Goal: Transaction & Acquisition: Purchase product/service

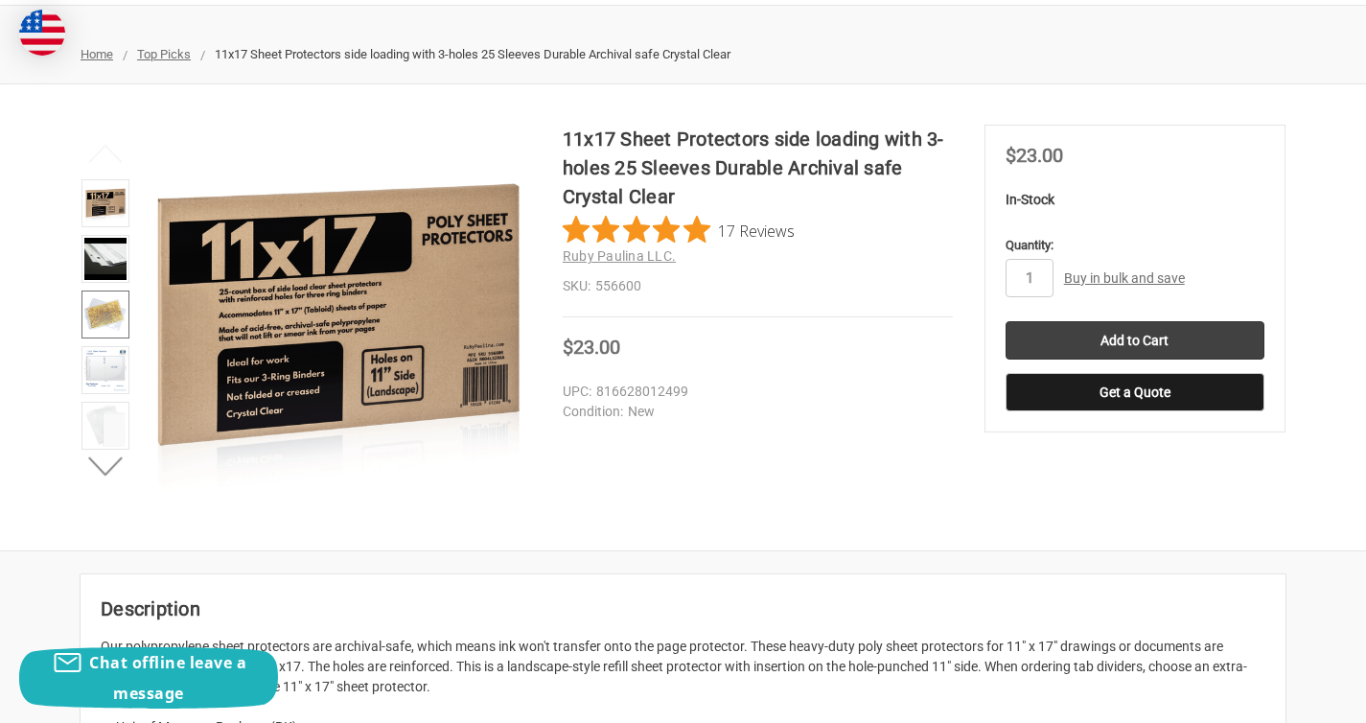
click at [115, 325] on img at bounding box center [105, 314] width 42 height 42
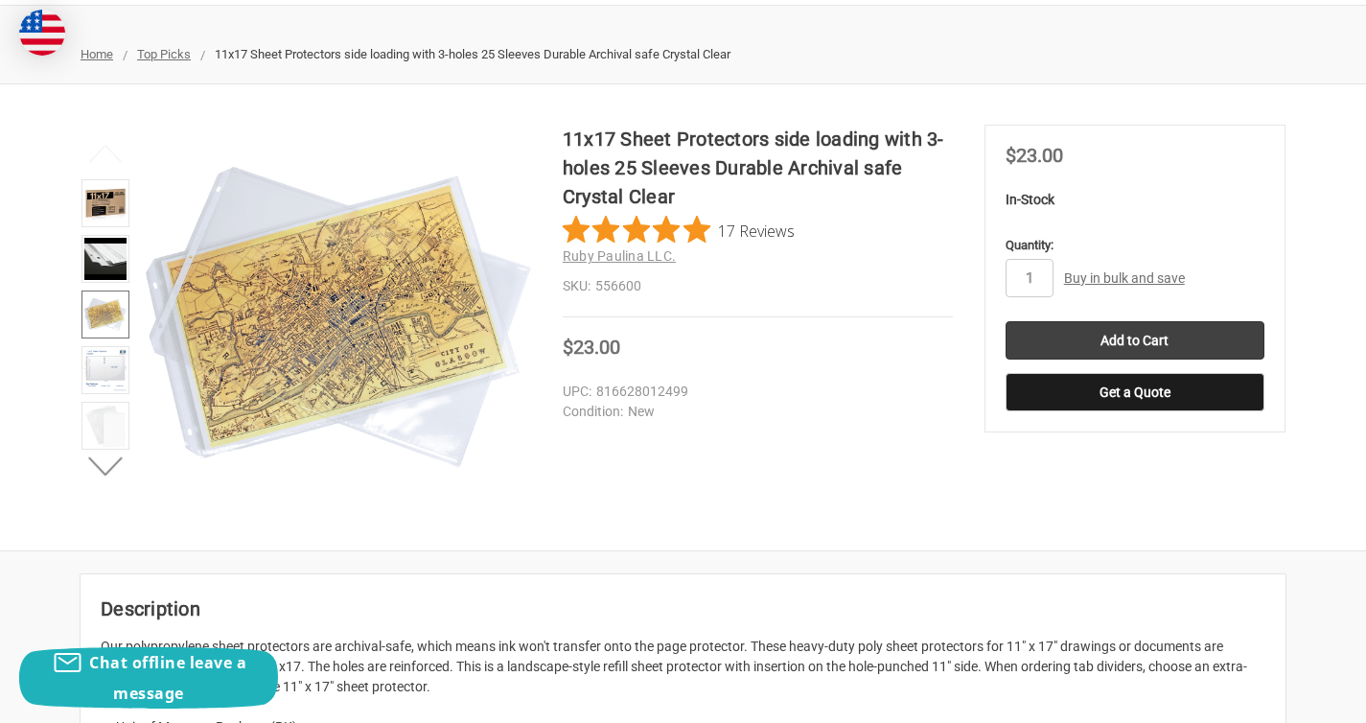
click at [109, 312] on img at bounding box center [105, 314] width 42 height 42
click at [106, 363] on img at bounding box center [105, 370] width 42 height 42
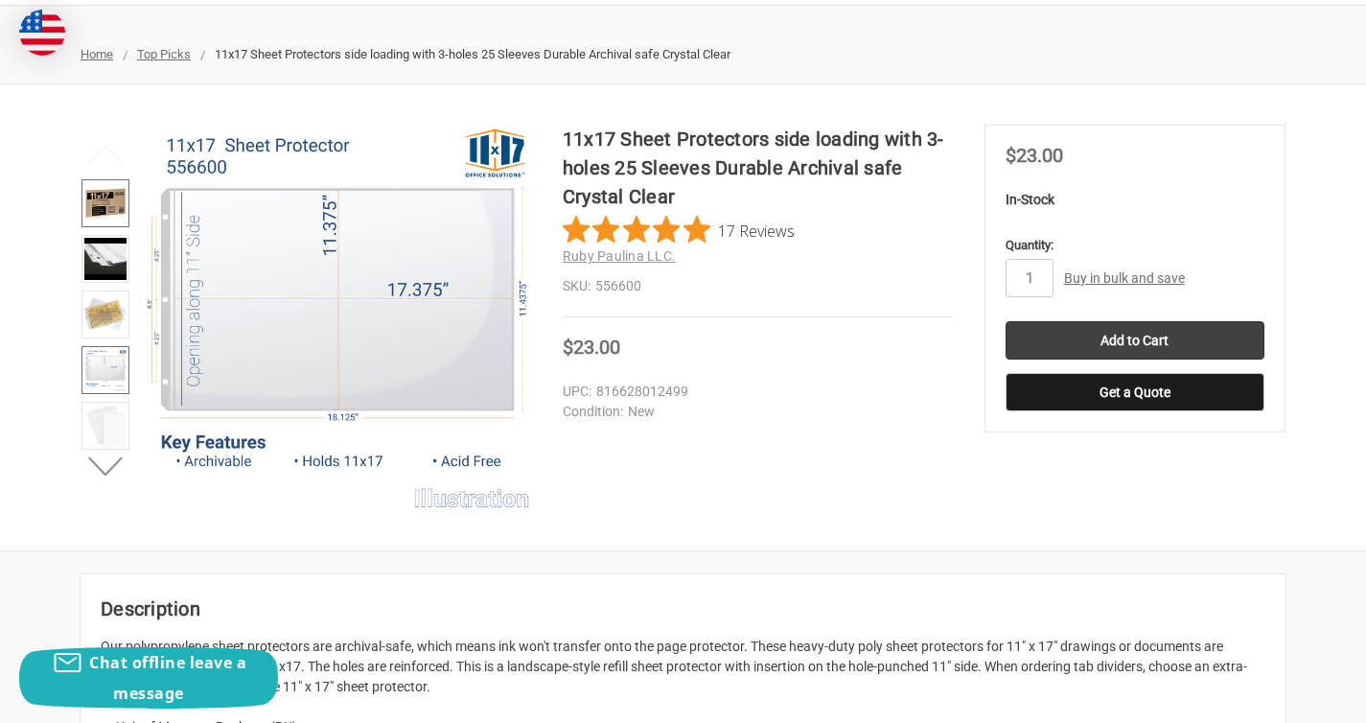
click at [104, 219] on img at bounding box center [105, 203] width 42 height 42
